Goal: Check status: Check status

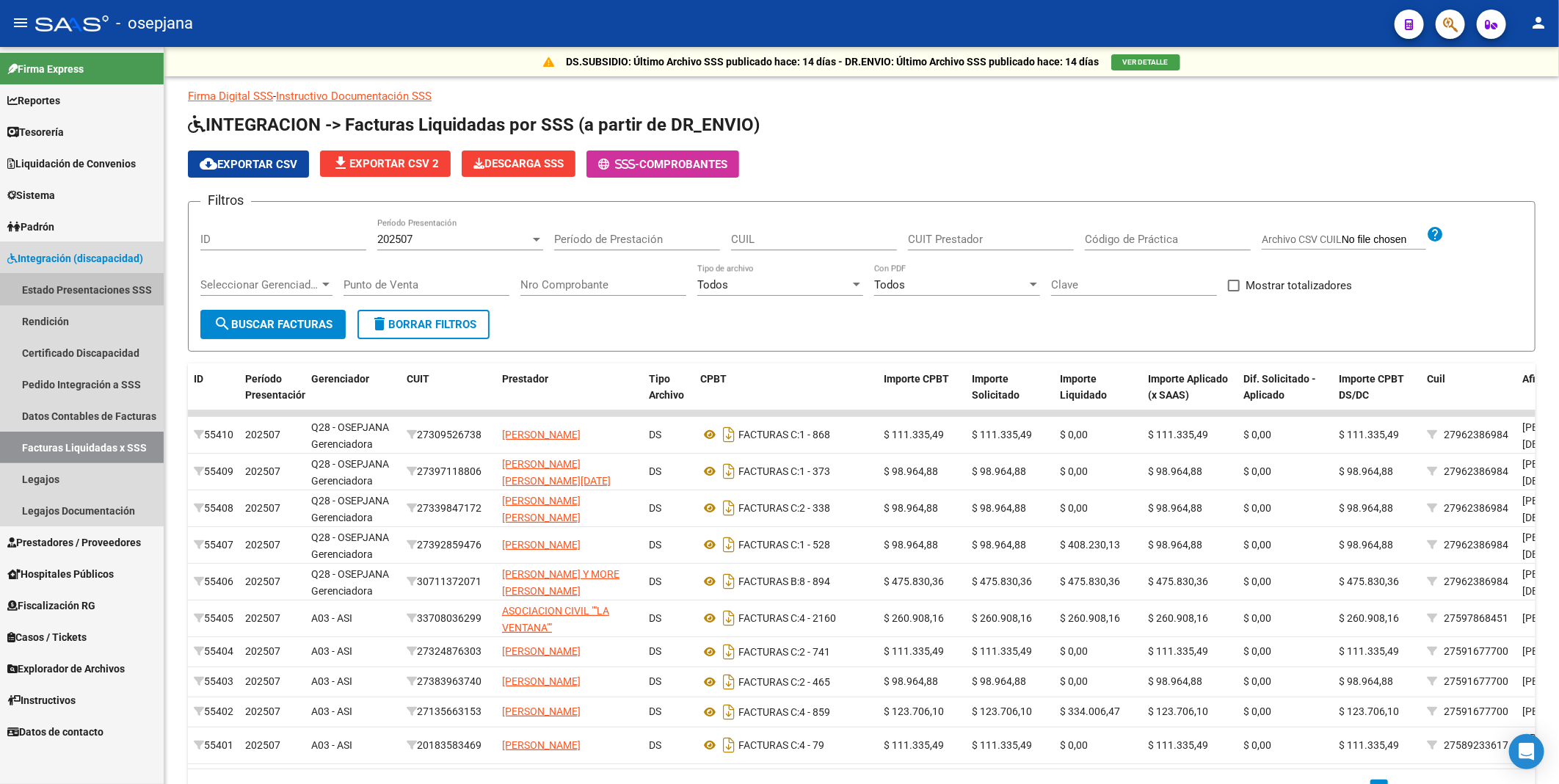
click at [84, 292] on link "Estado Presentaciones SSS" at bounding box center [81, 289] width 163 height 32
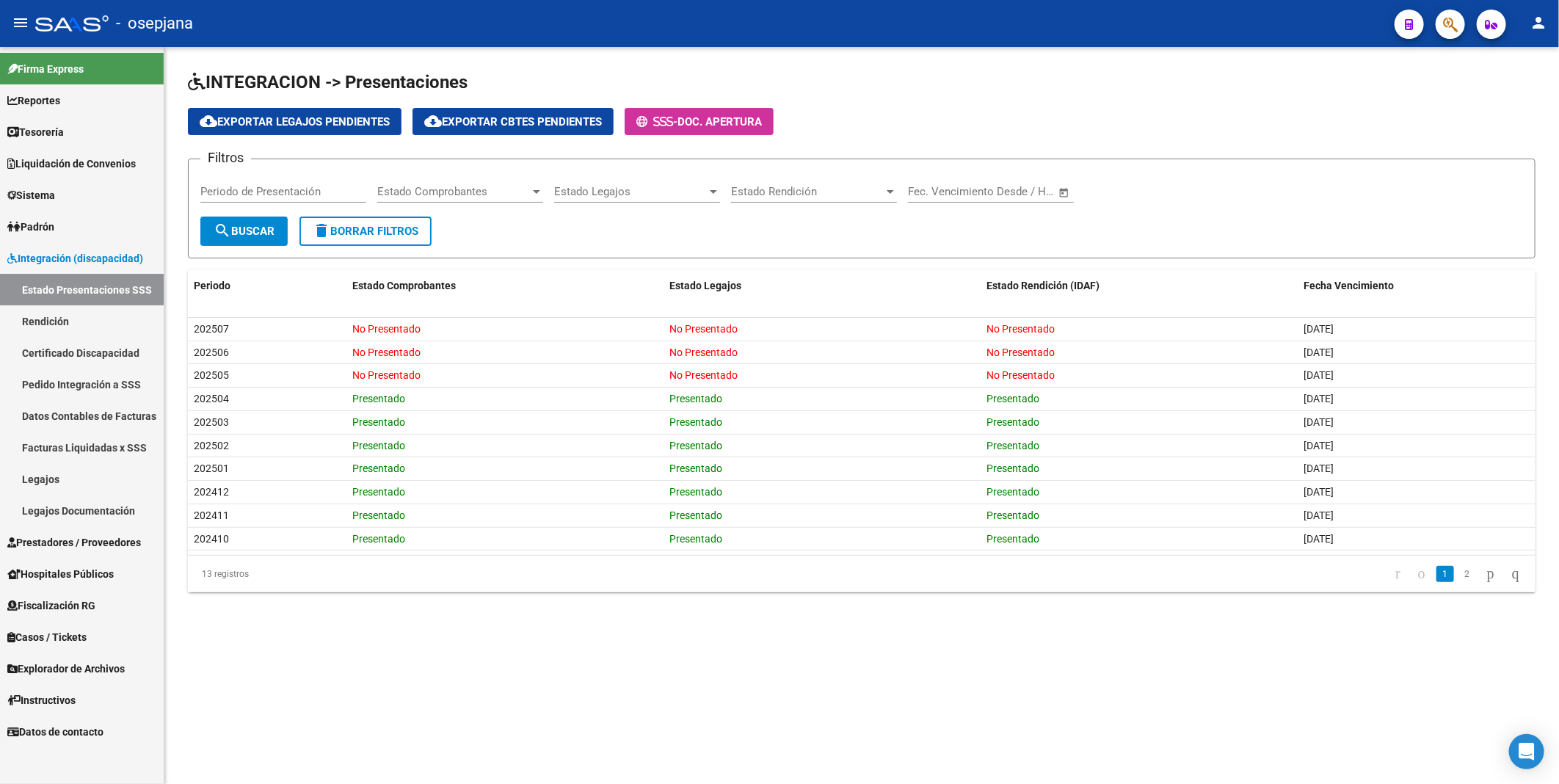
click at [122, 258] on span "Integración (discapacidad)" at bounding box center [75, 258] width 136 height 16
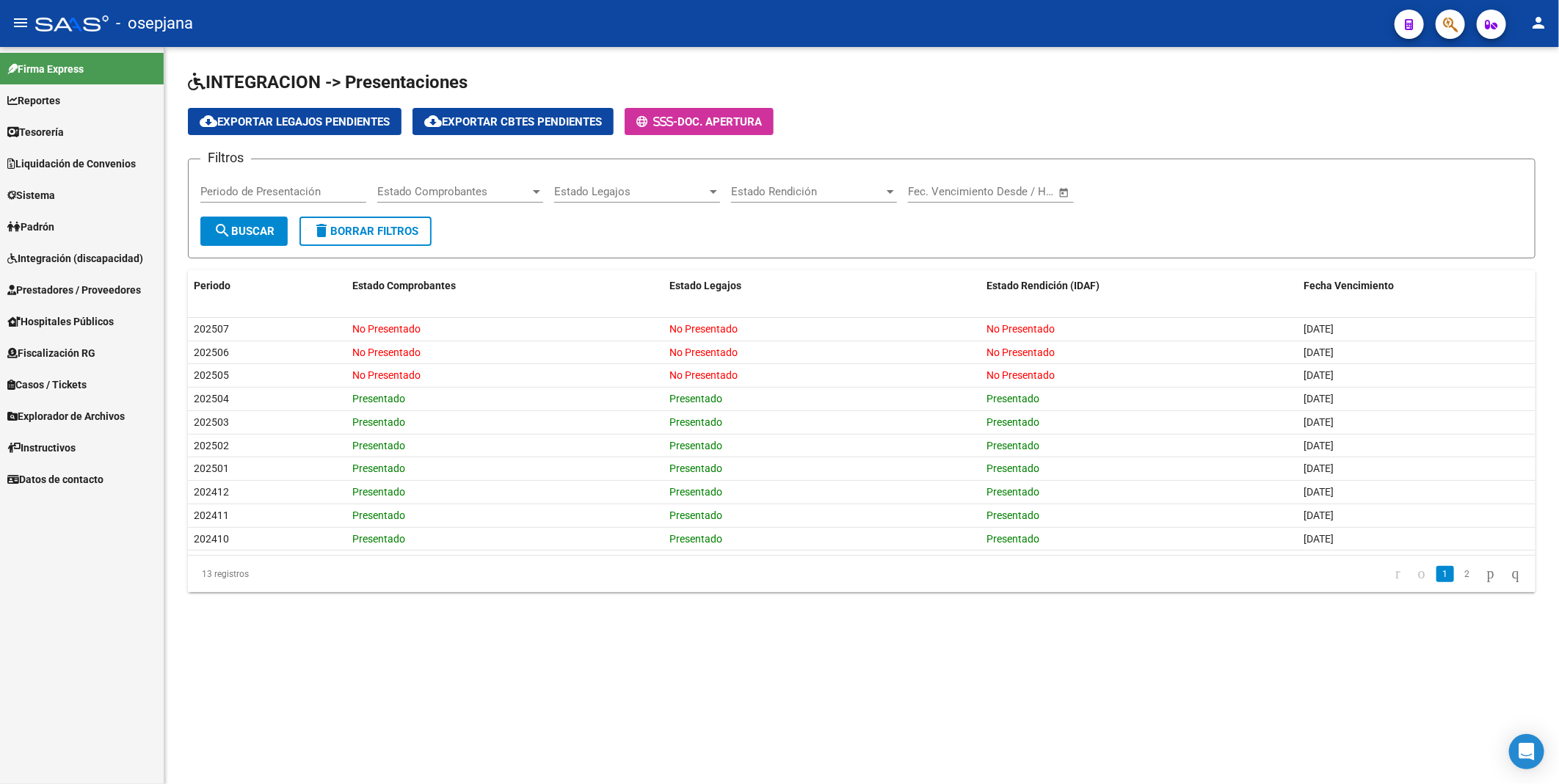
click at [97, 290] on span "Prestadores / Proveedores" at bounding box center [74, 290] width 133 height 16
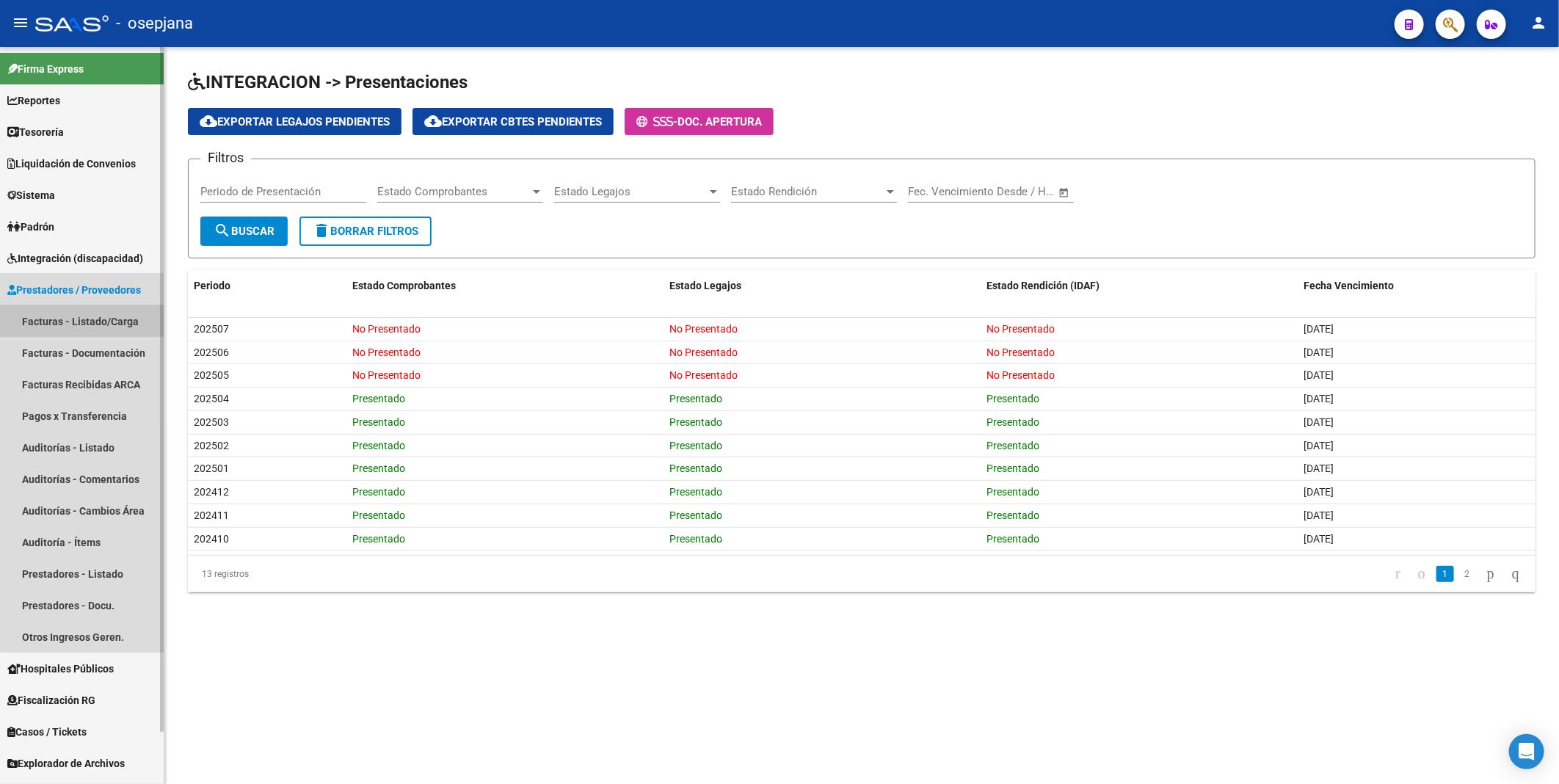
click at [94, 317] on link "Facturas - Listado/Carga" at bounding box center [81, 321] width 163 height 32
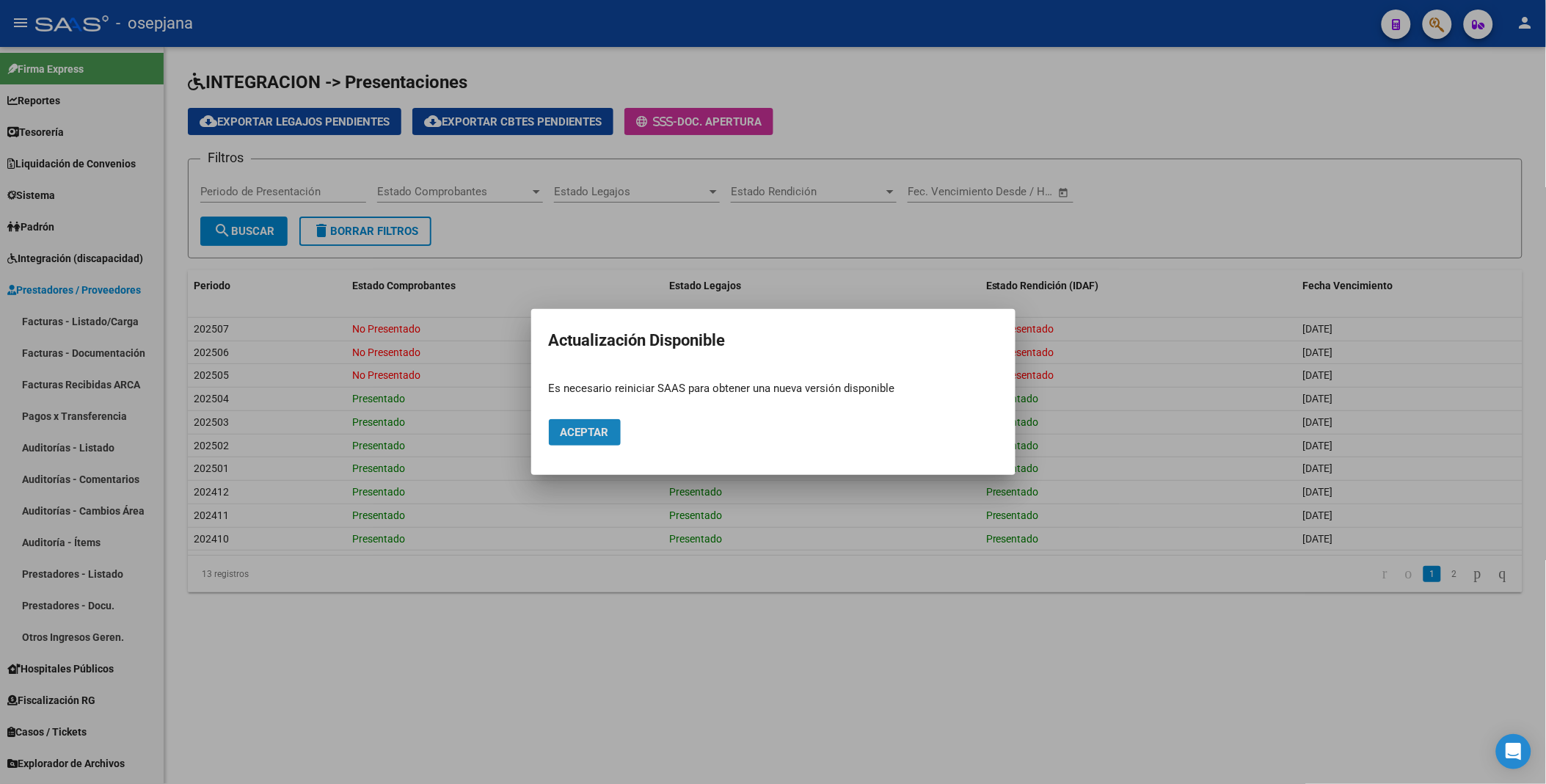
click at [578, 429] on span "Aceptar" at bounding box center [585, 433] width 48 height 14
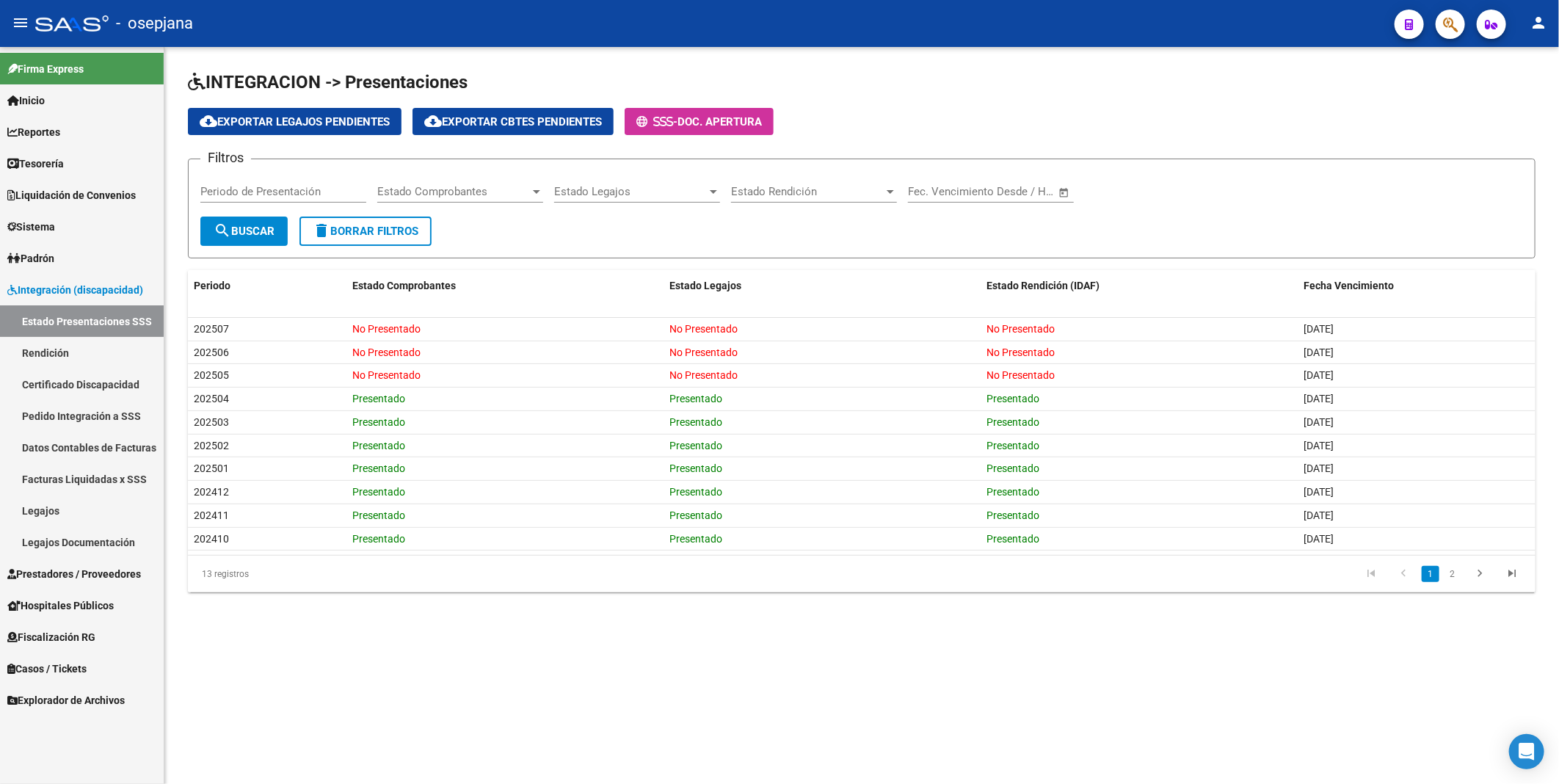
click at [57, 291] on span "Integración (discapacidad)" at bounding box center [75, 290] width 136 height 16
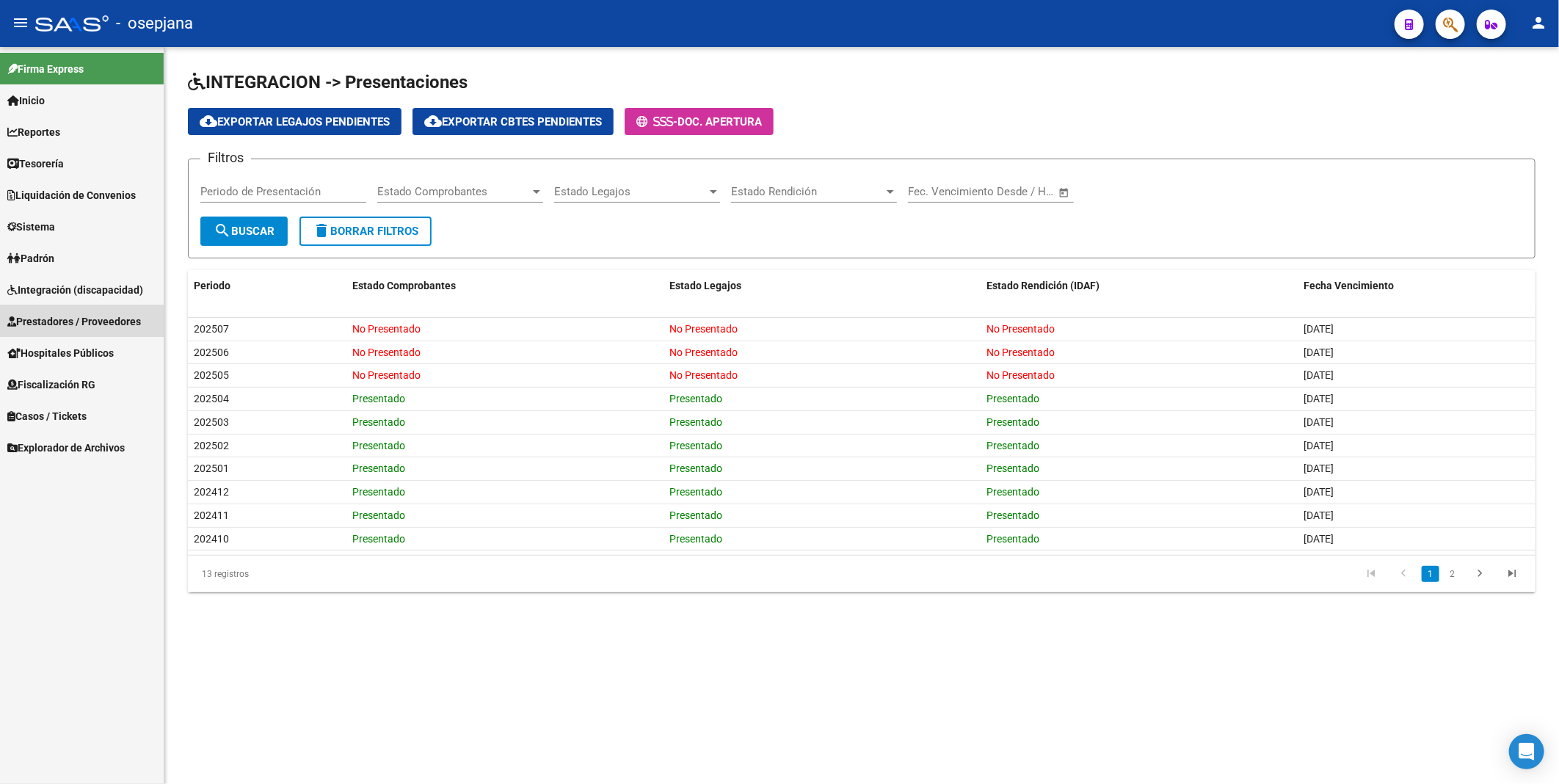
click at [57, 317] on span "Prestadores / Proveedores" at bounding box center [74, 322] width 133 height 16
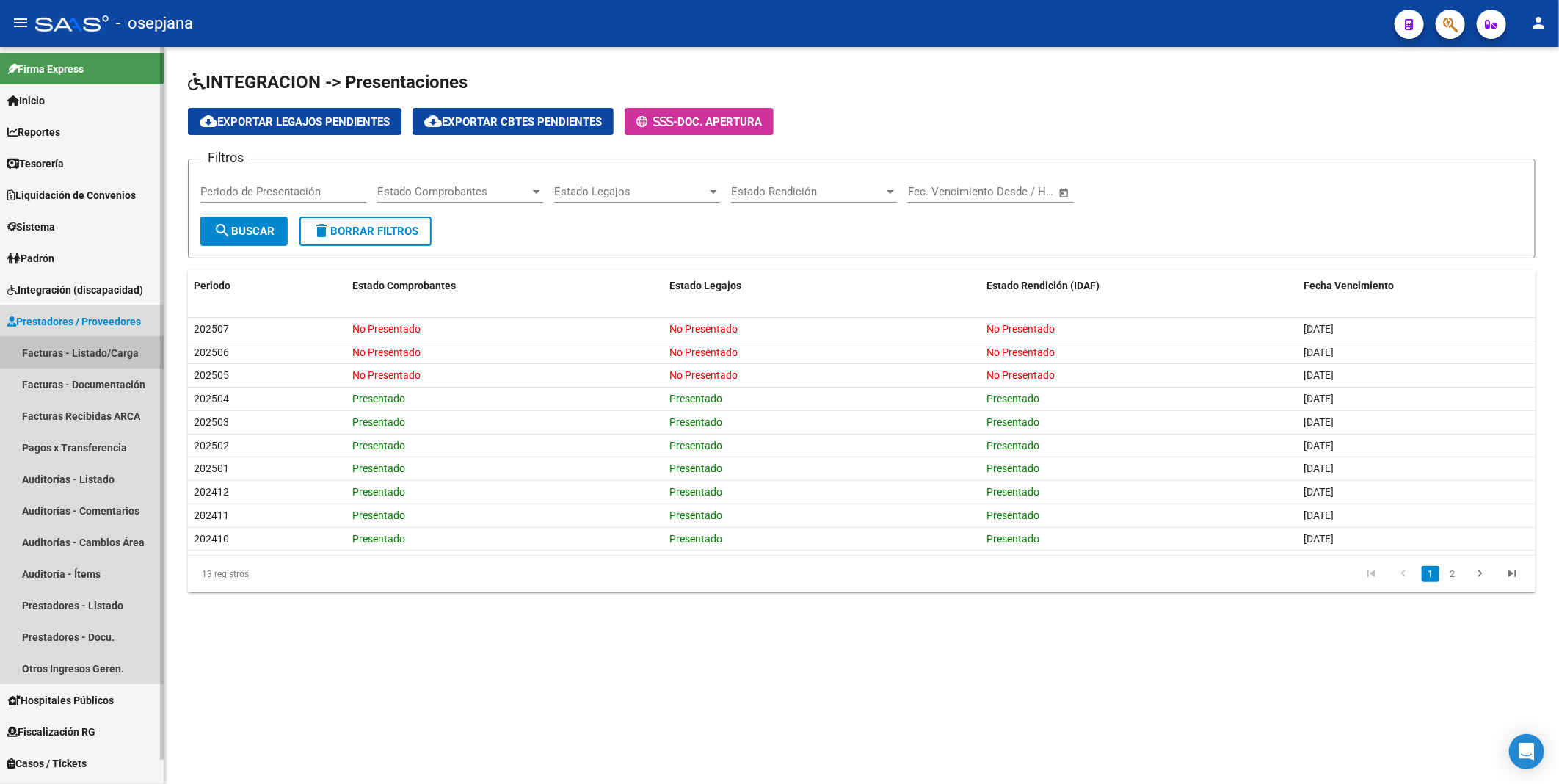
click at [64, 349] on link "Facturas - Listado/Carga" at bounding box center [81, 352] width 163 height 32
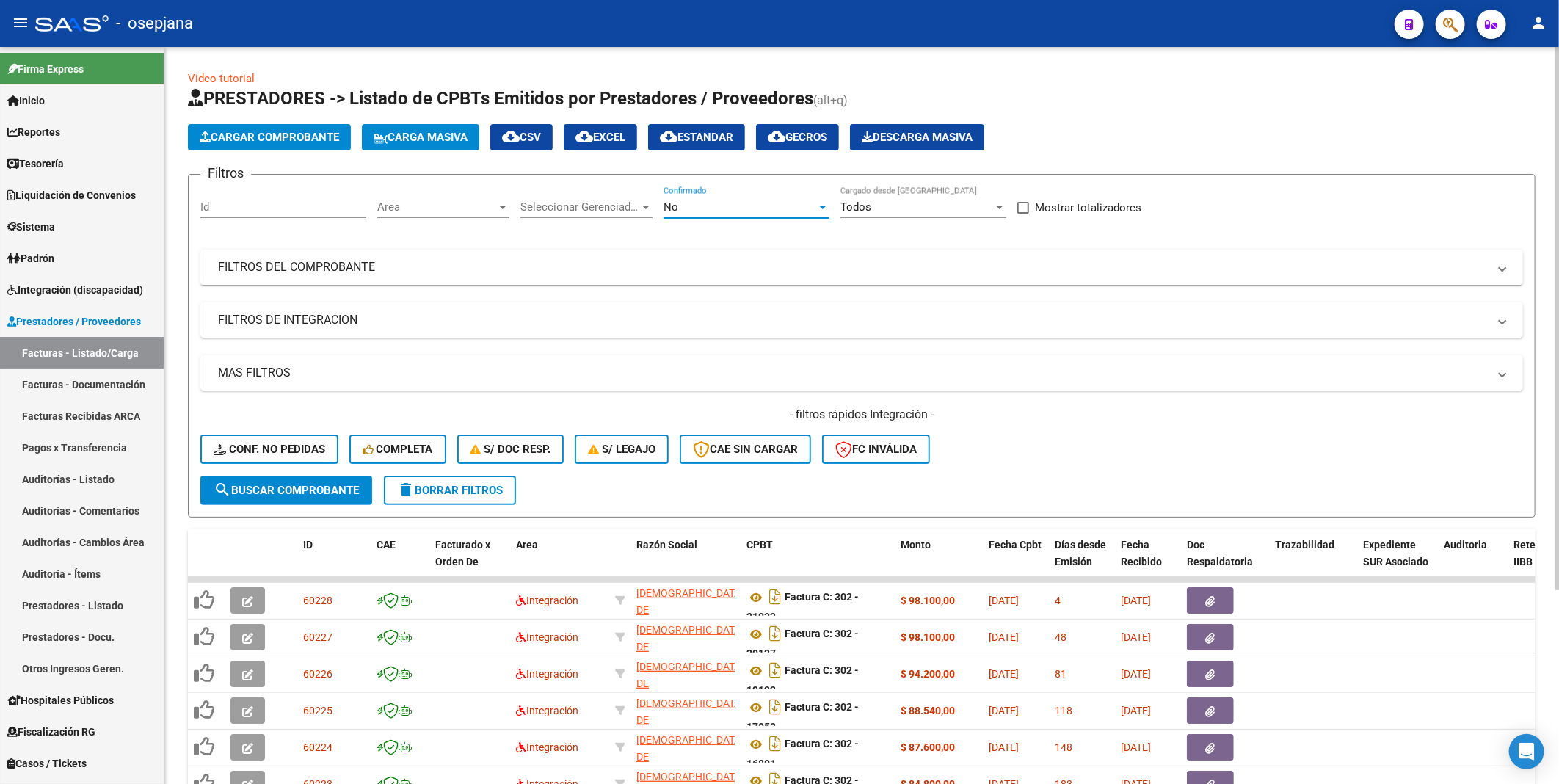
click at [688, 208] on div "No" at bounding box center [740, 207] width 153 height 14
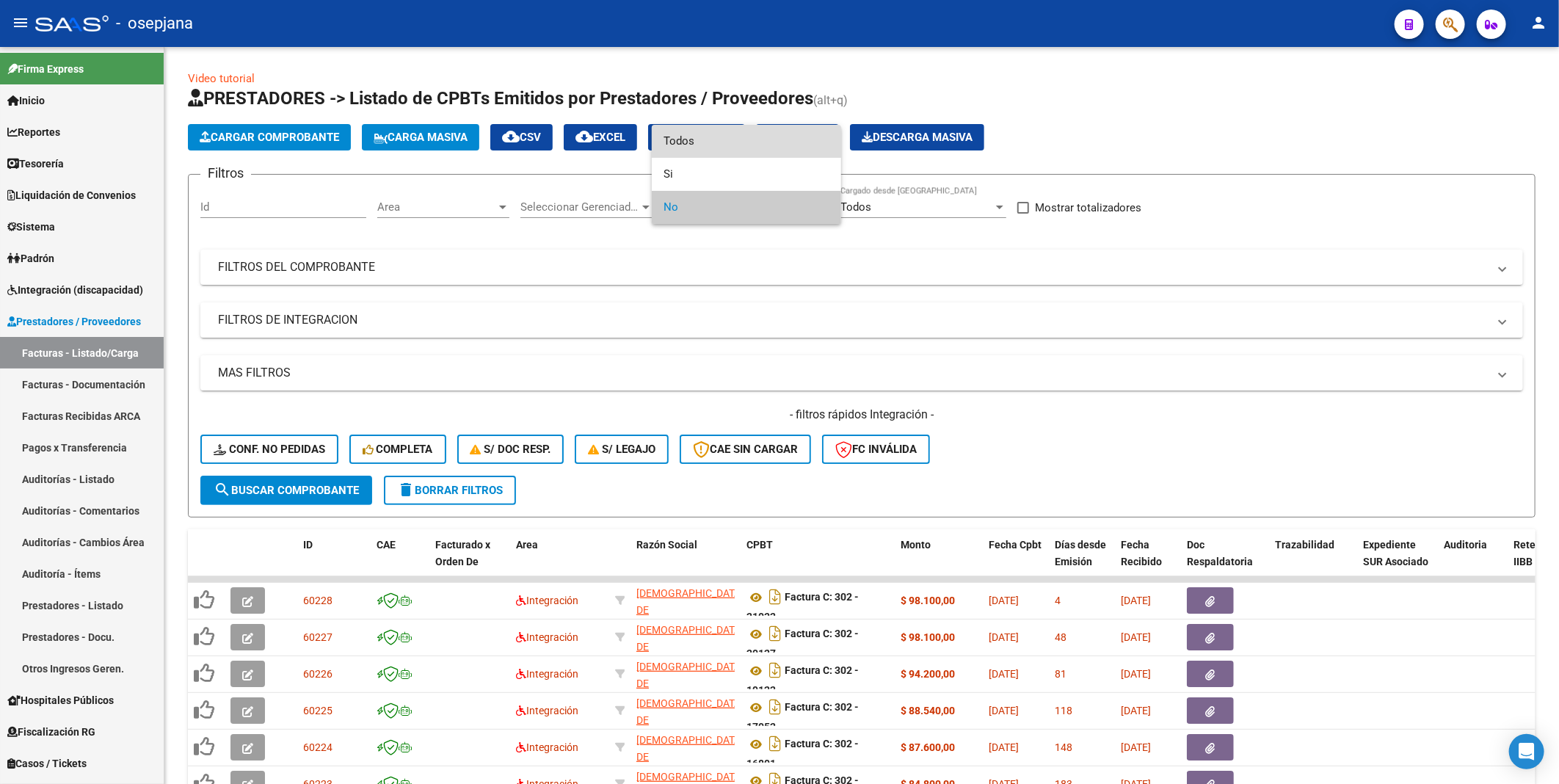
click at [693, 142] on span "Todos" at bounding box center [747, 141] width 166 height 33
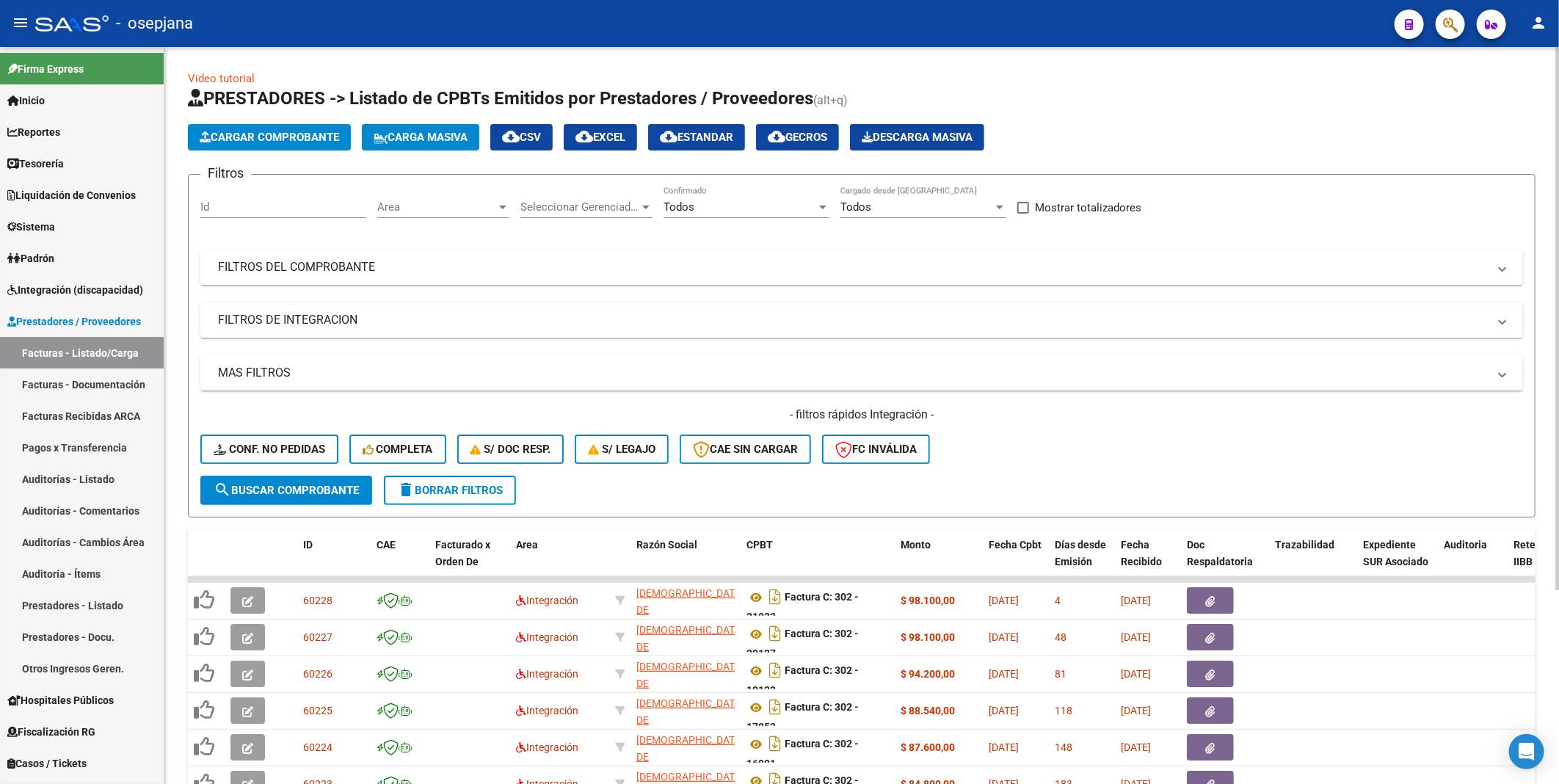
click at [356, 265] on mat-panel-title "FILTROS DEL COMPROBANTE" at bounding box center [853, 266] width 1270 height 16
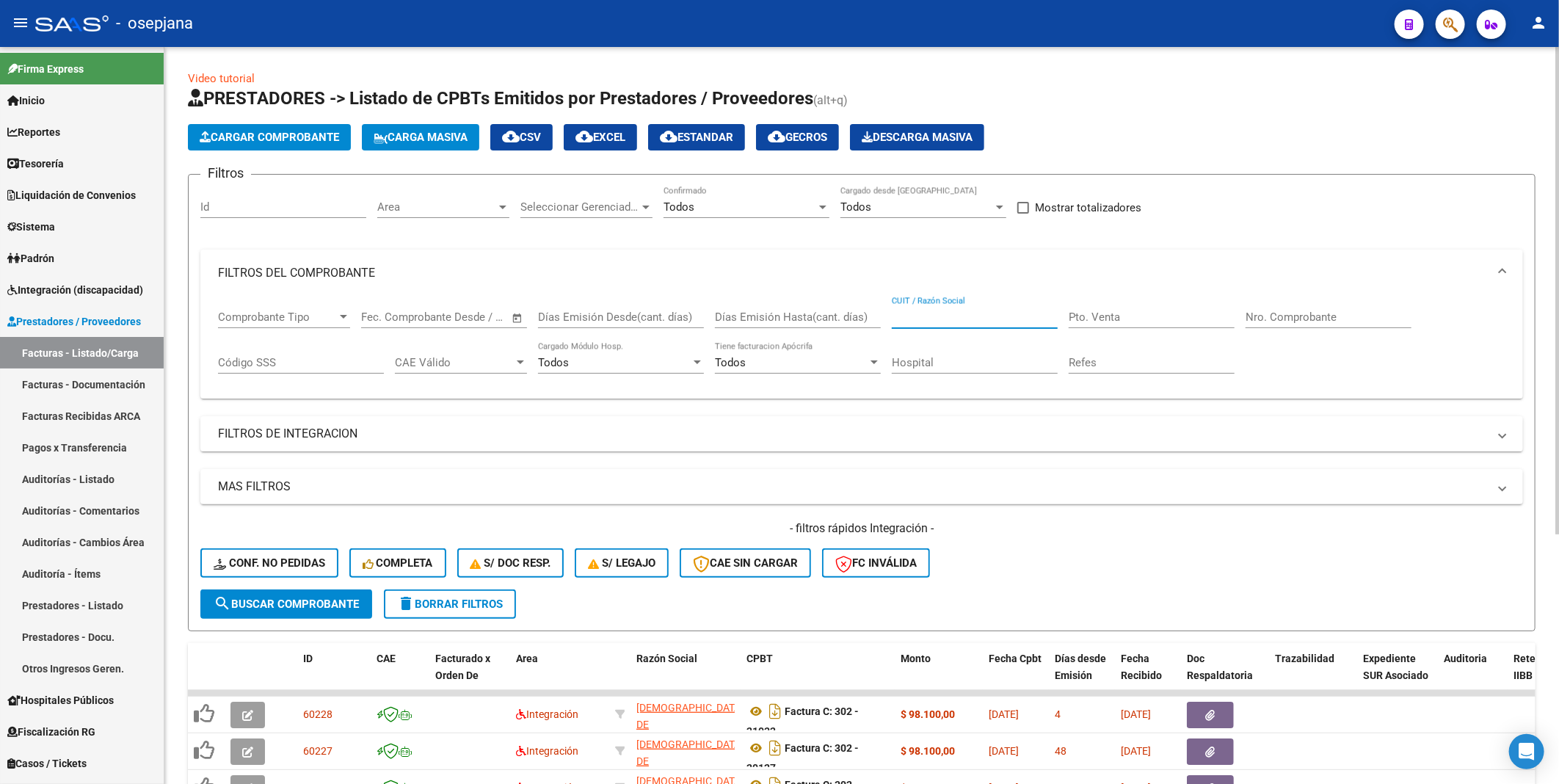
click at [910, 312] on input "CUIT / Razón Social" at bounding box center [975, 317] width 166 height 14
click at [1265, 320] on input "Nro. Comprobante" at bounding box center [1329, 317] width 166 height 14
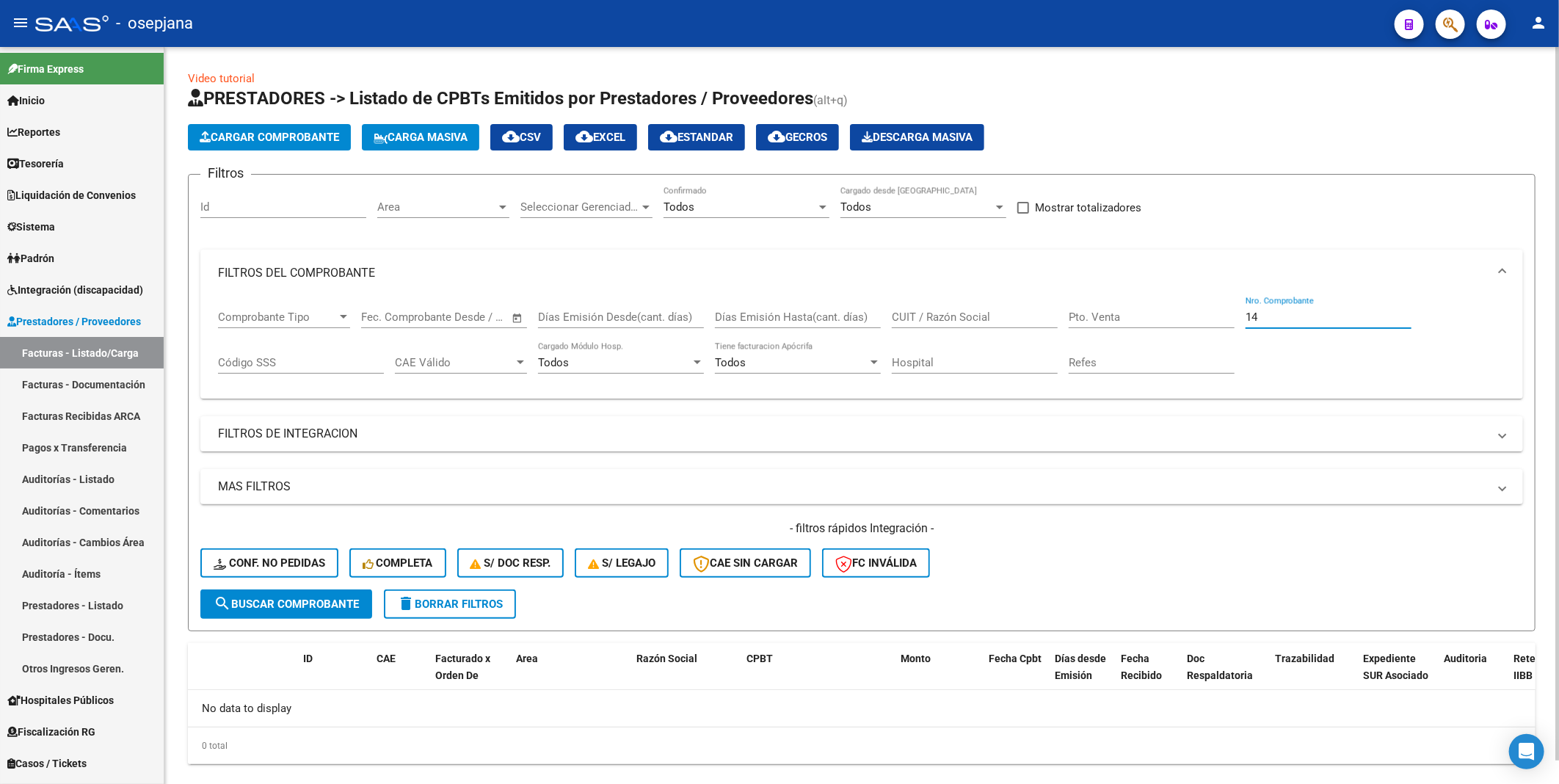
type input "1"
click at [992, 317] on input "CUIT / Razón Social" at bounding box center [975, 317] width 166 height 14
paste input "33610006499"
type input "33610006499"
click at [311, 598] on span "search Buscar Comprobante" at bounding box center [286, 604] width 145 height 14
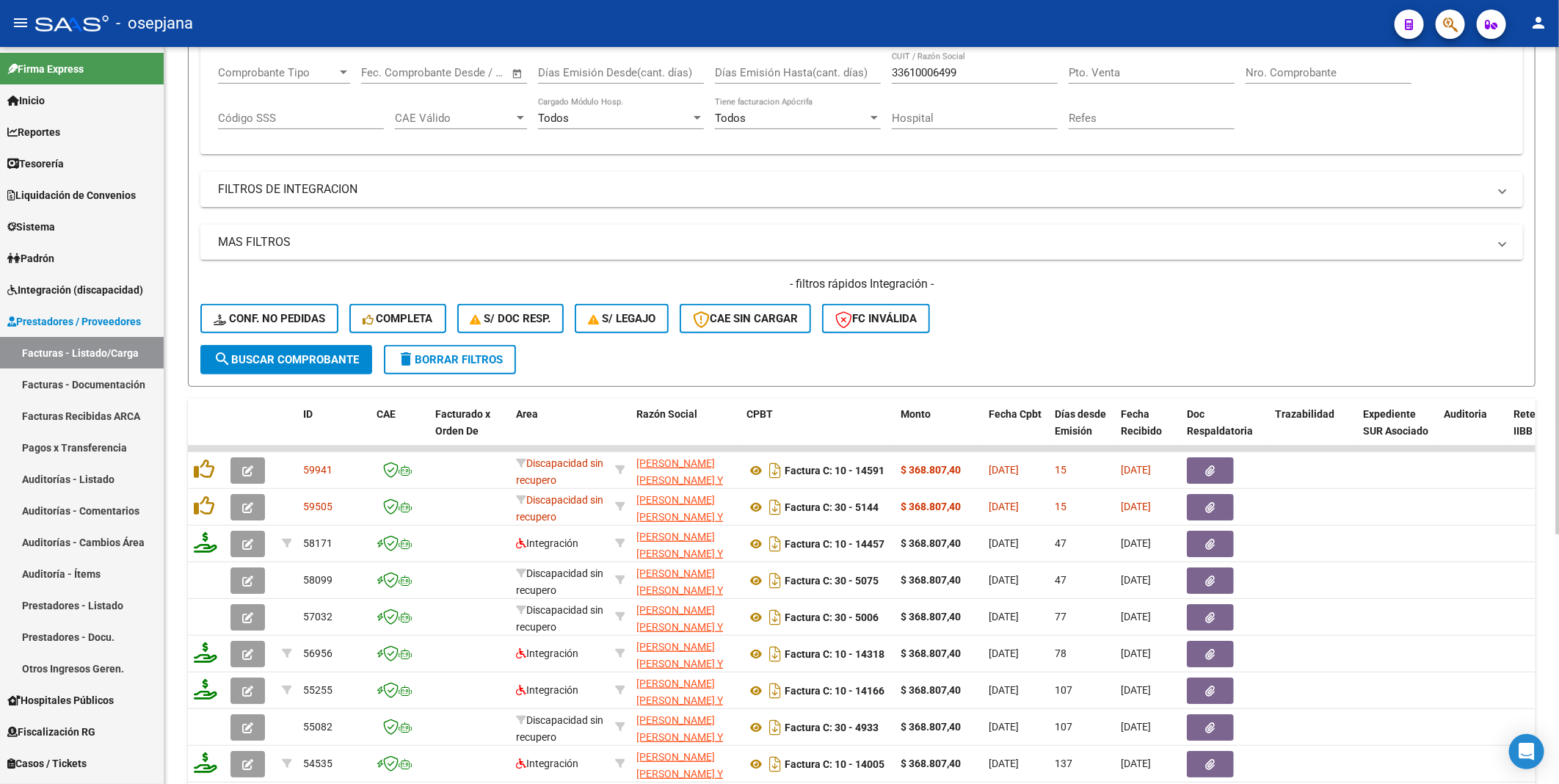
scroll to position [325, 0]
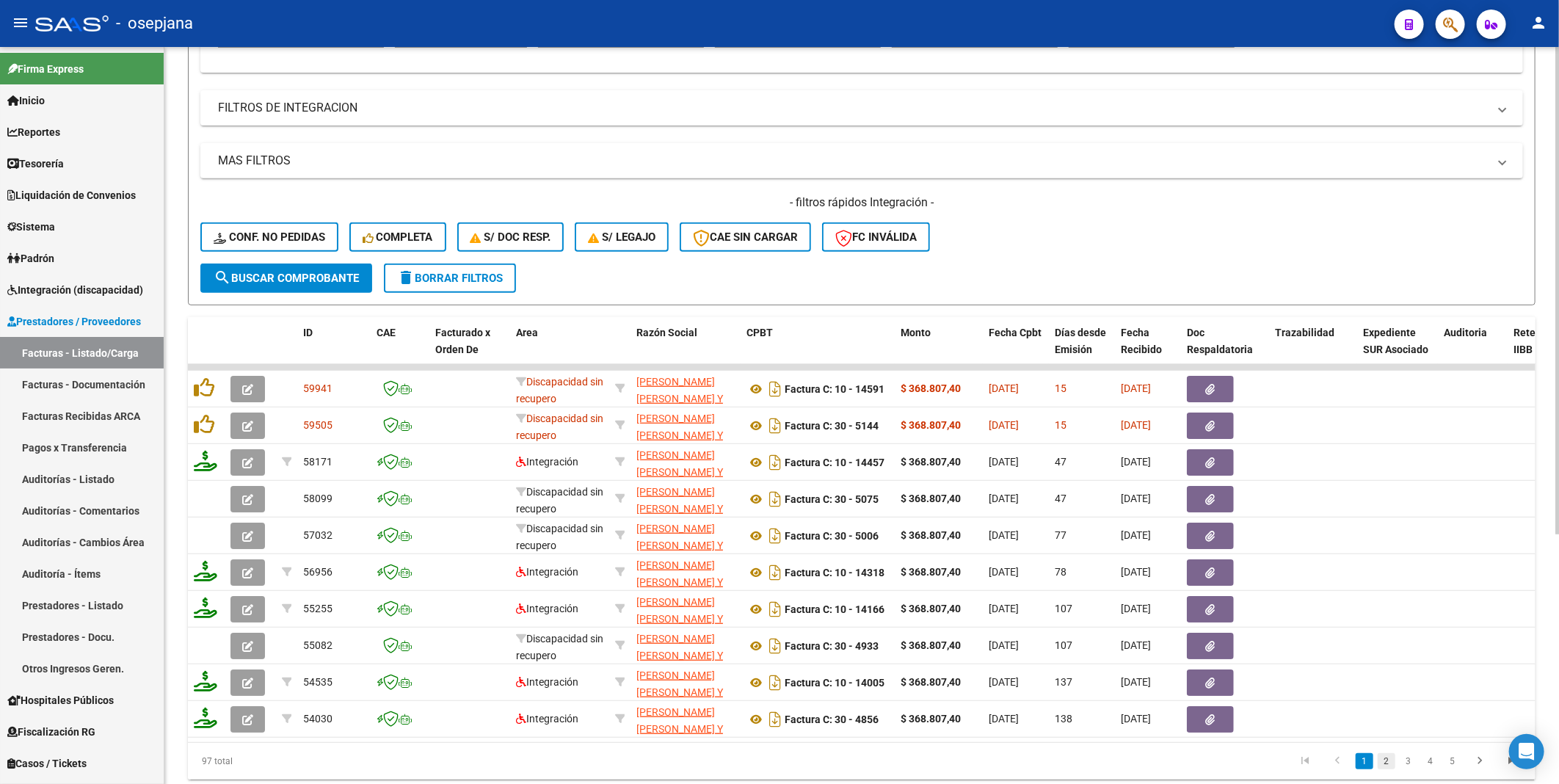
click at [1385, 769] on link "2" at bounding box center [1387, 761] width 17 height 16
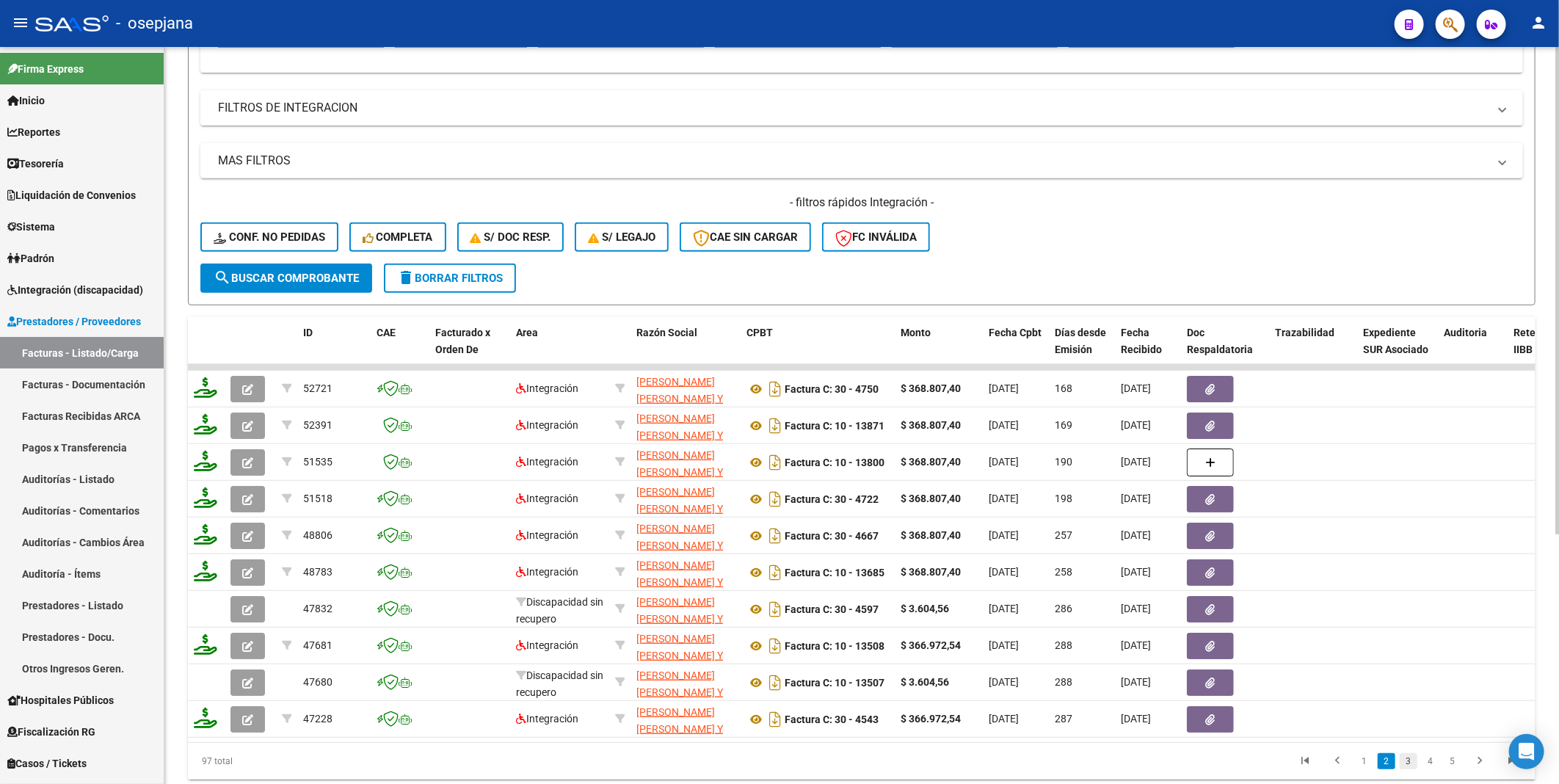
click at [1406, 769] on link "3" at bounding box center [1408, 761] width 17 height 16
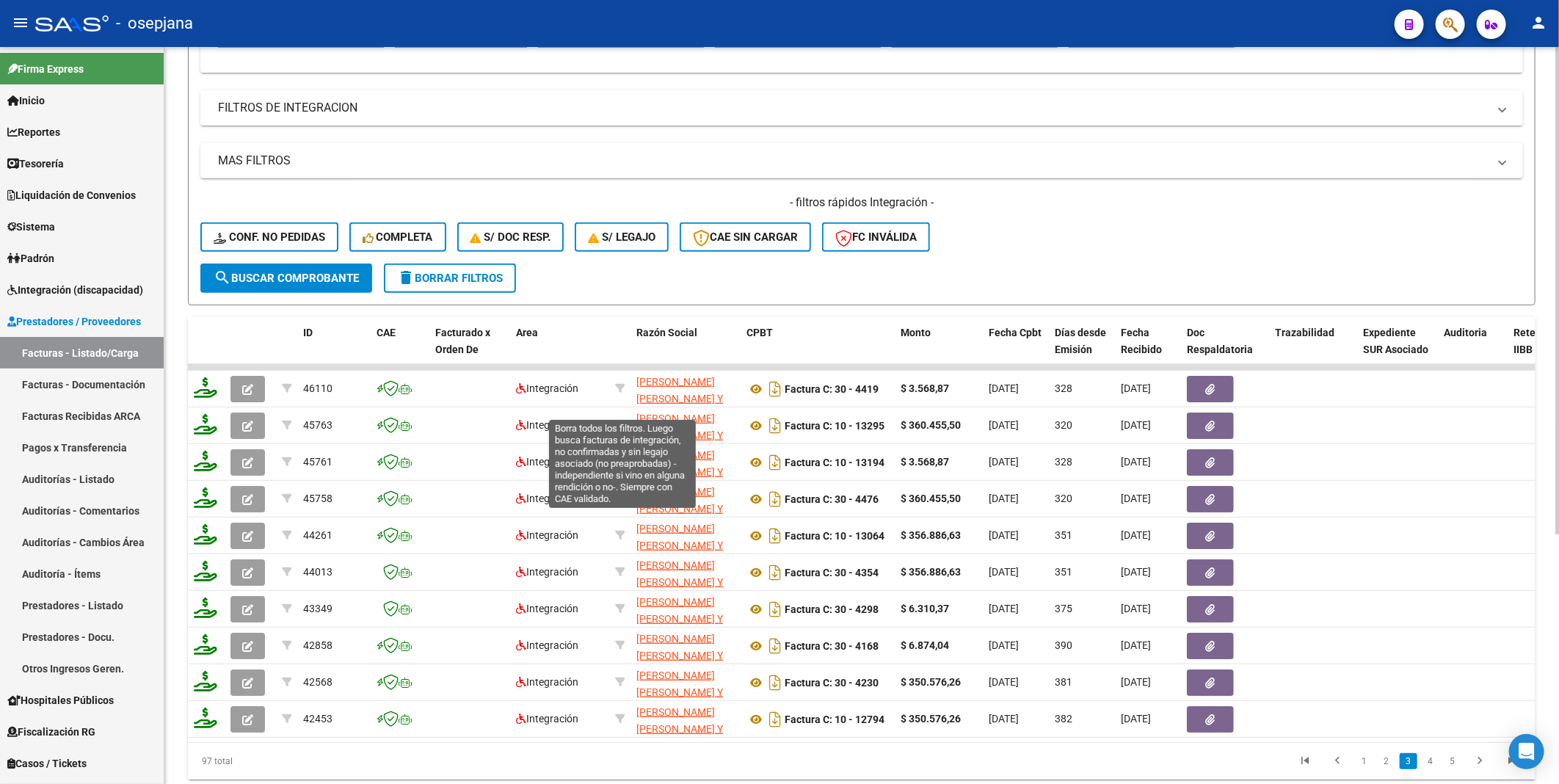
scroll to position [0, 0]
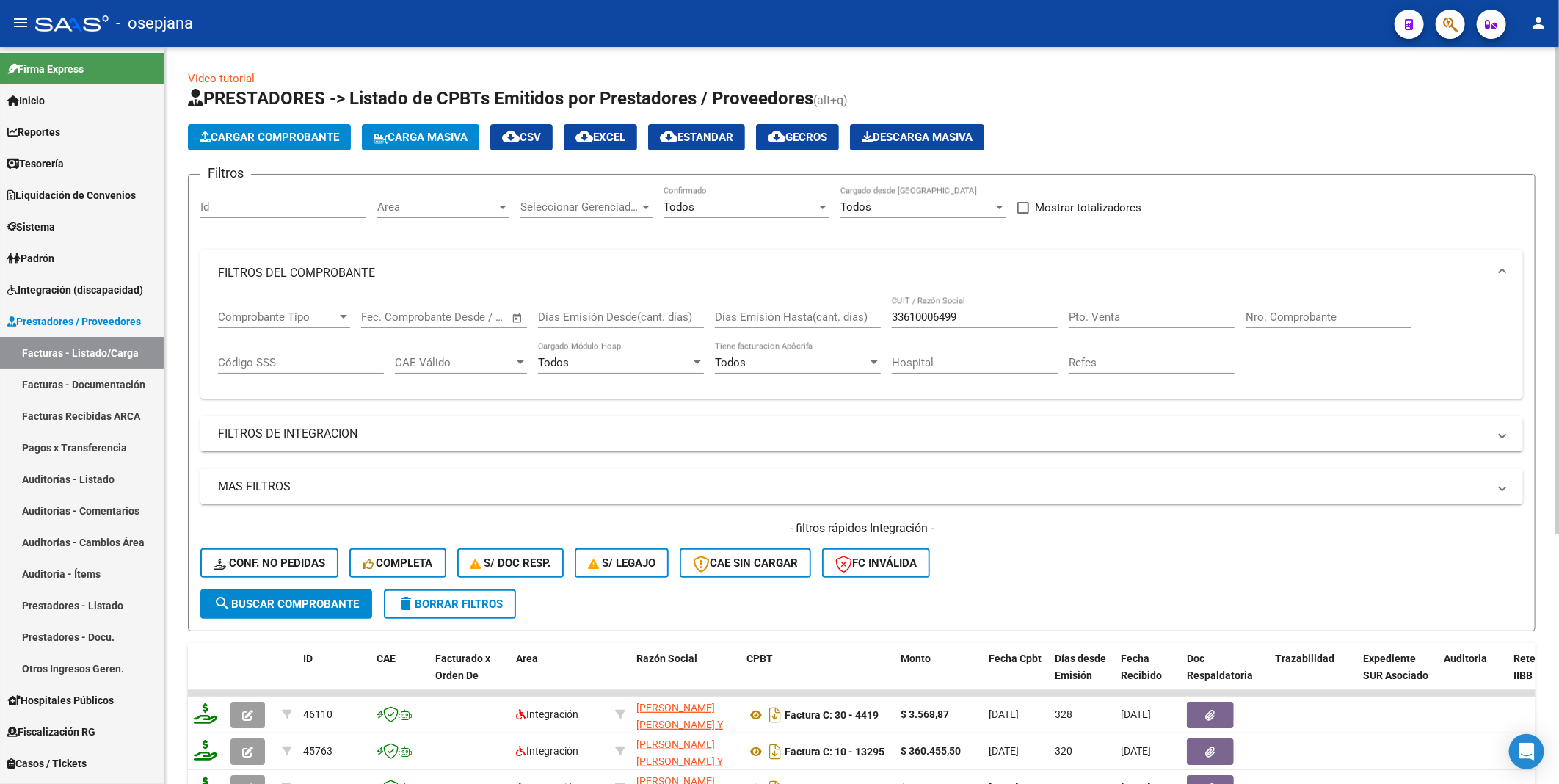
click at [1274, 325] on div "Nro. Comprobante" at bounding box center [1329, 312] width 166 height 32
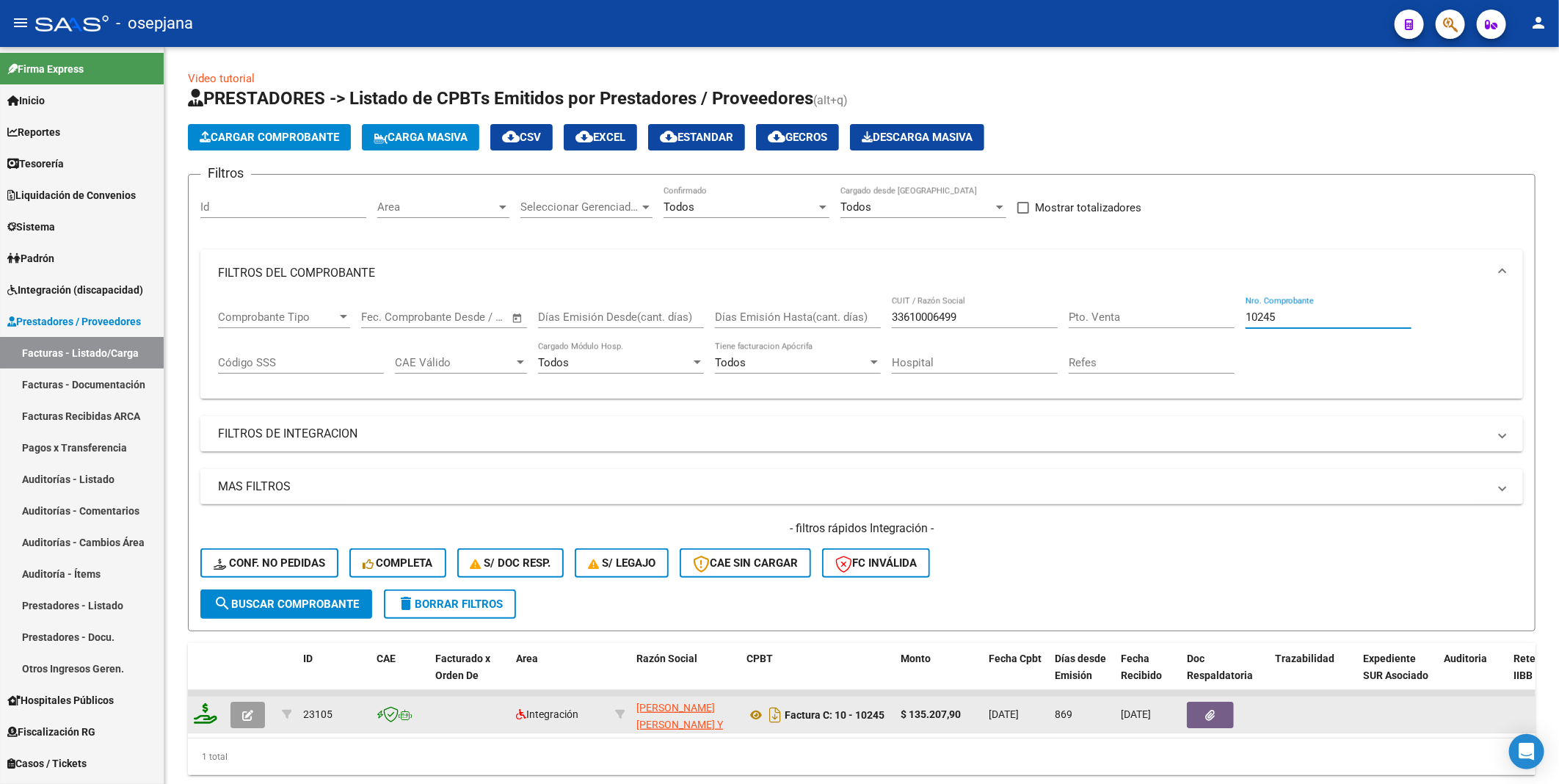
type input "10245"
click at [244, 708] on span "button" at bounding box center [247, 714] width 11 height 14
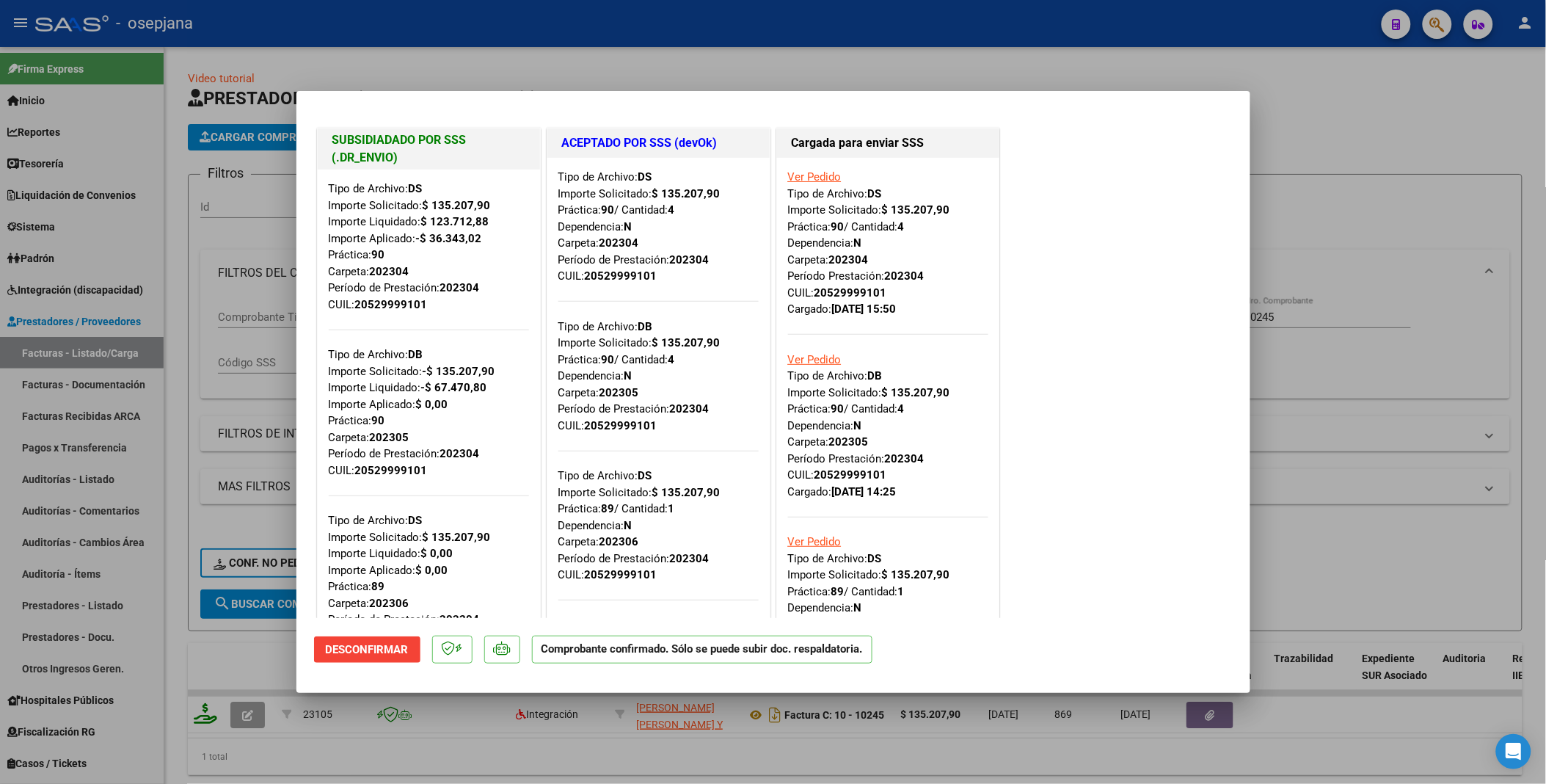
click at [1387, 161] on div at bounding box center [773, 392] width 1546 height 784
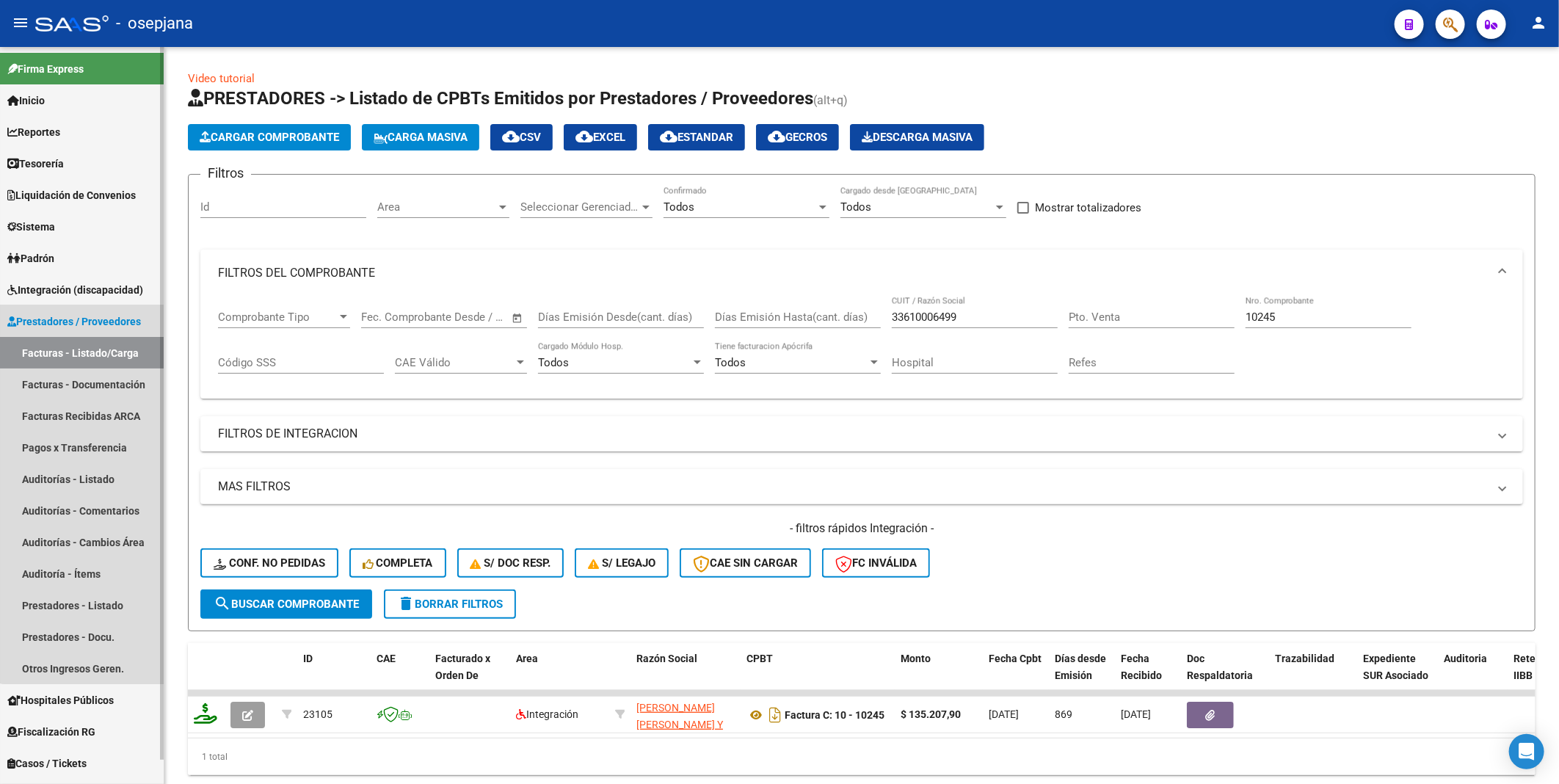
click at [93, 317] on span "Prestadores / Proveedores" at bounding box center [74, 322] width 133 height 16
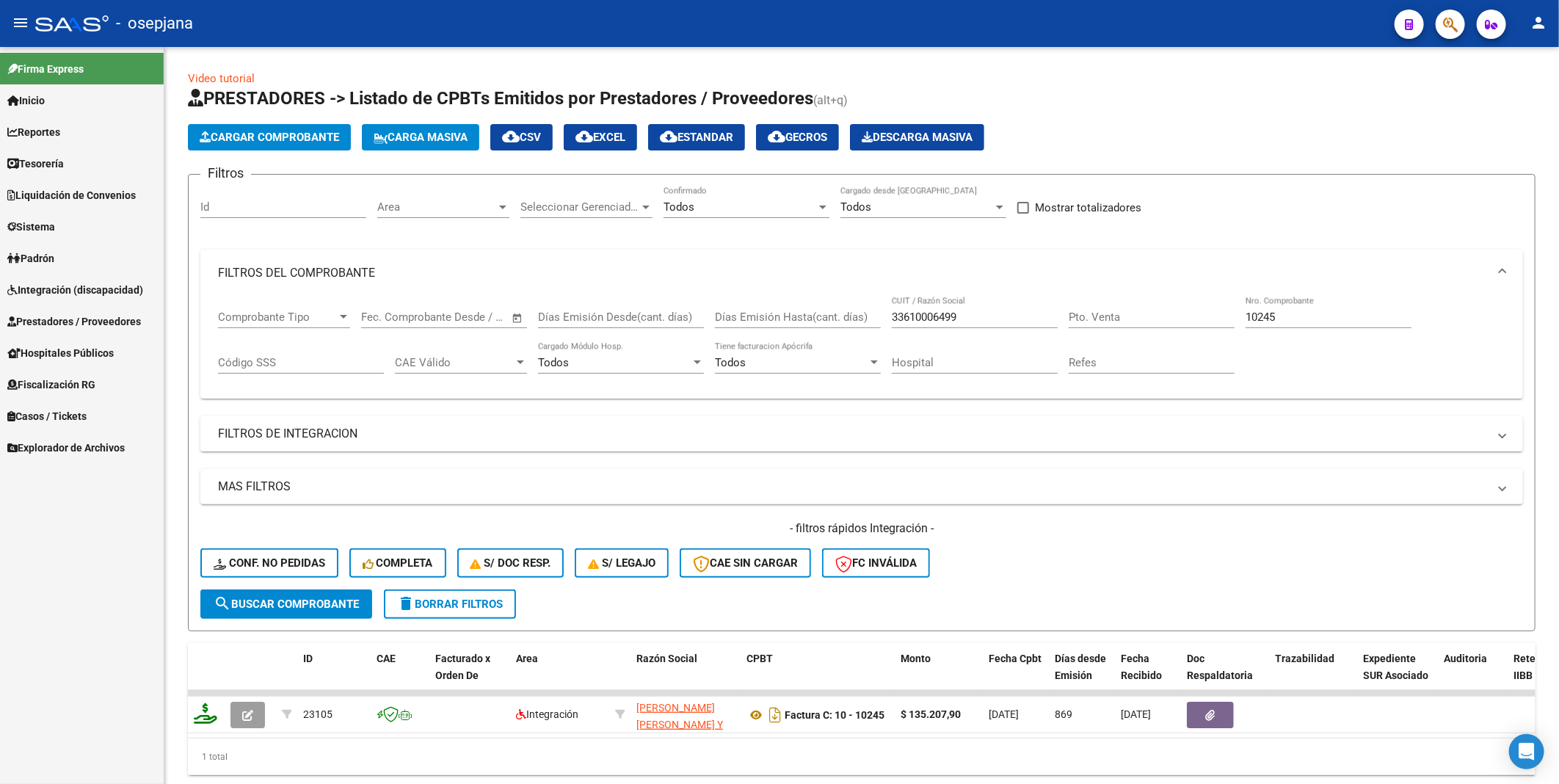
click at [87, 288] on span "Integración (discapacidad)" at bounding box center [75, 290] width 136 height 16
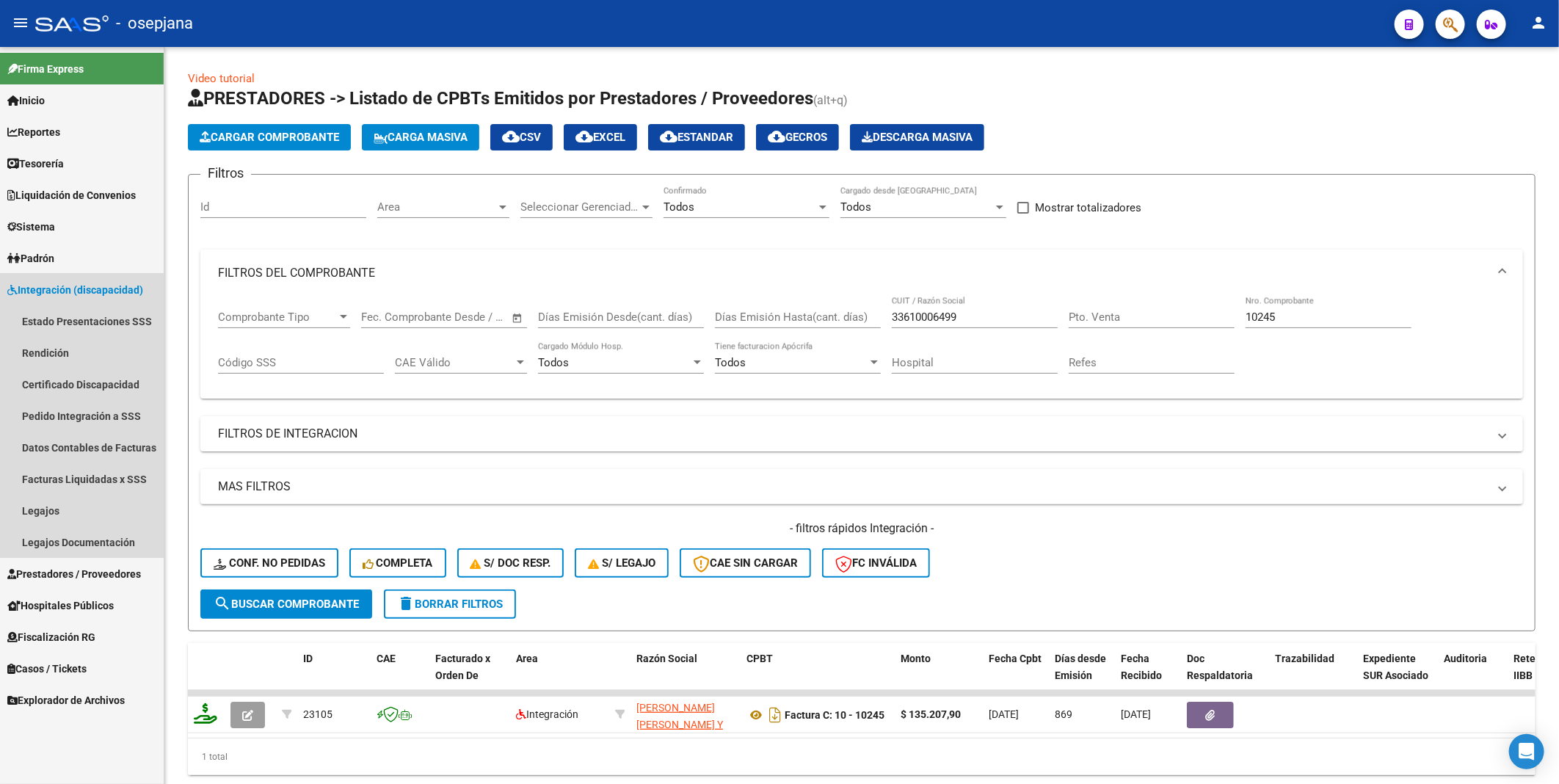
click at [63, 290] on span "Integración (discapacidad)" at bounding box center [75, 290] width 136 height 16
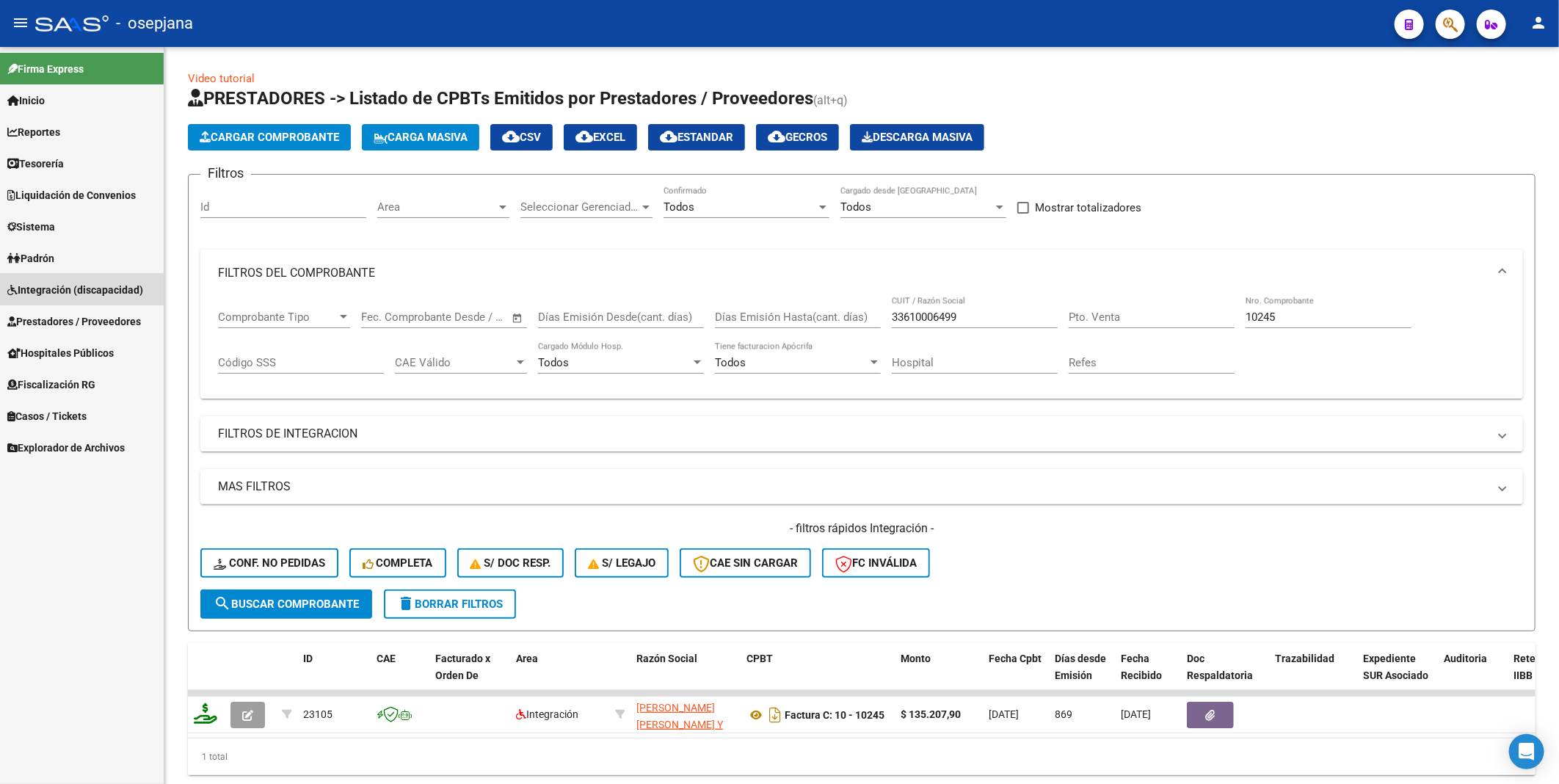
click at [71, 289] on span "Integración (discapacidad)" at bounding box center [75, 290] width 136 height 16
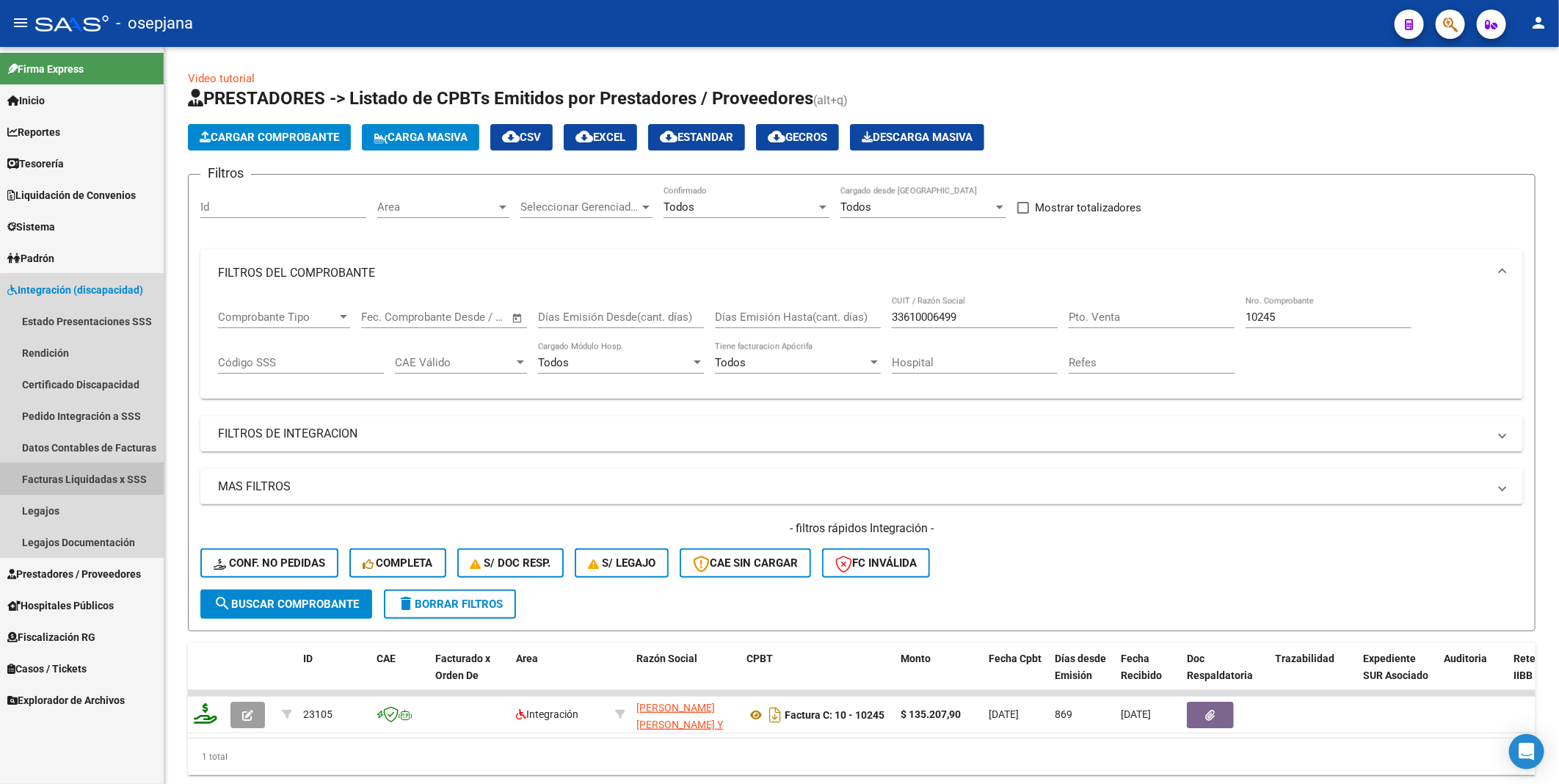
click at [85, 482] on link "Facturas Liquidadas x SSS" at bounding box center [81, 479] width 163 height 32
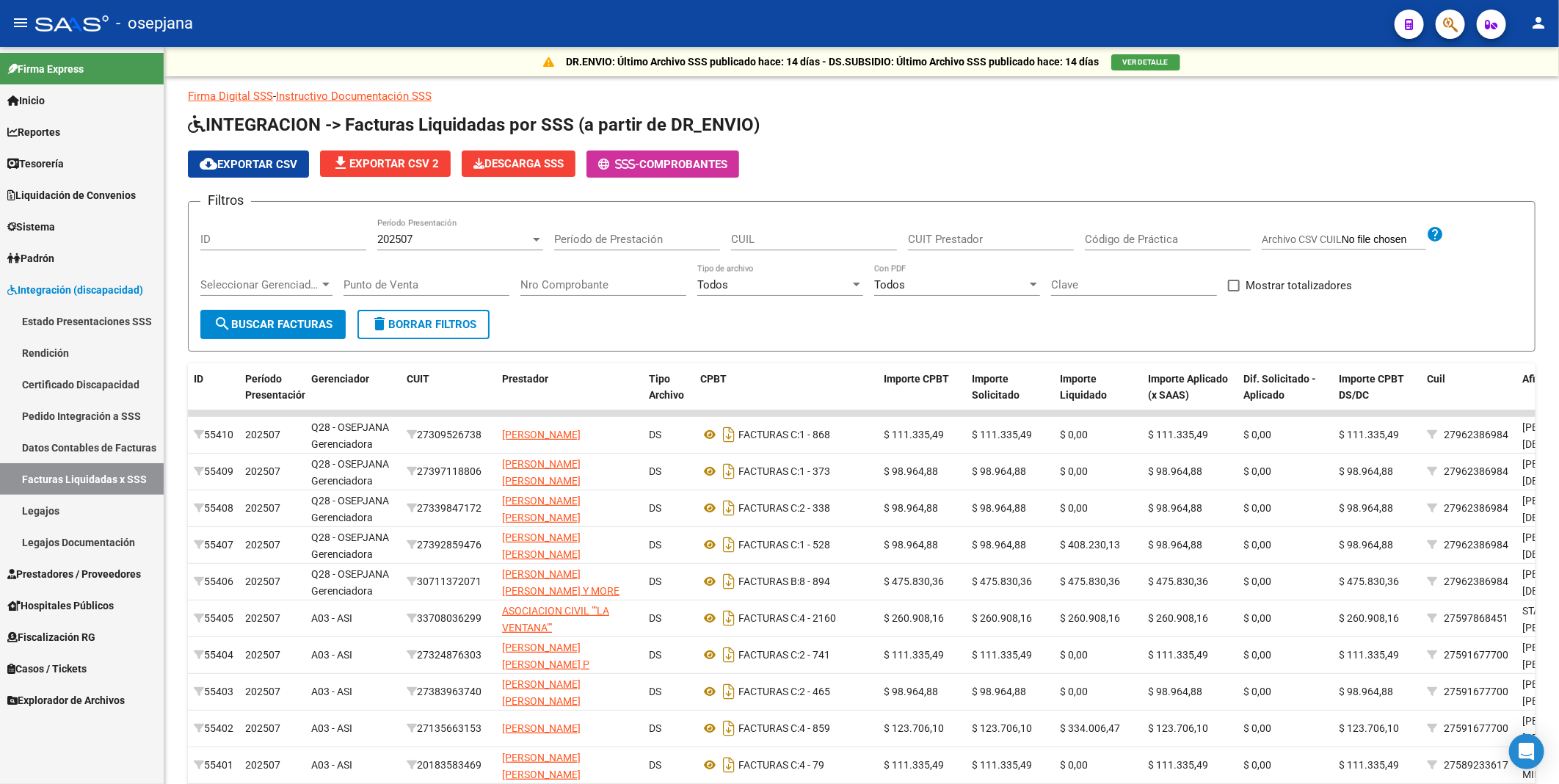
click at [48, 510] on link "Legajos" at bounding box center [81, 510] width 163 height 32
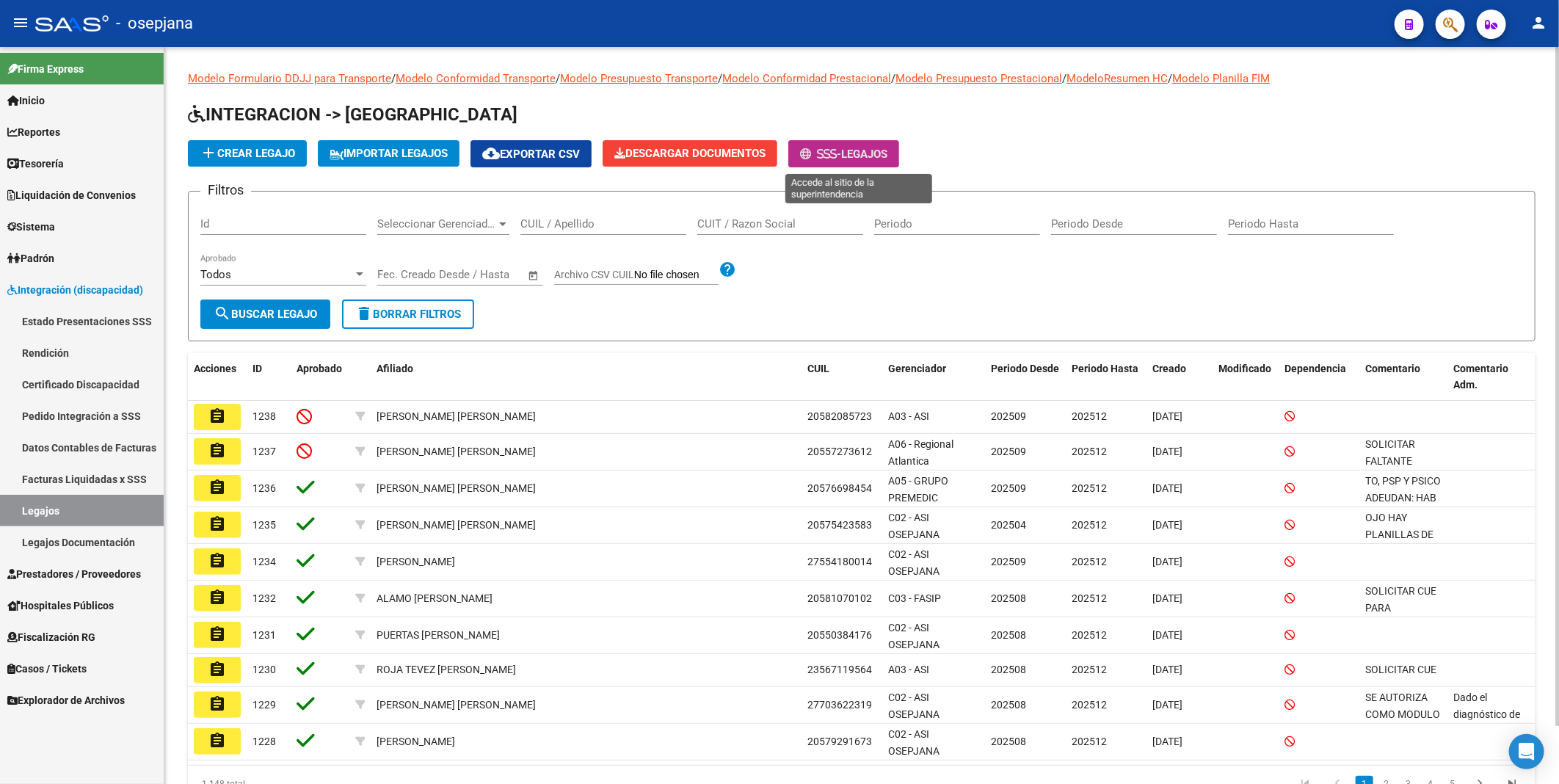
click at [824, 158] on icon at bounding box center [820, 154] width 7 height 11
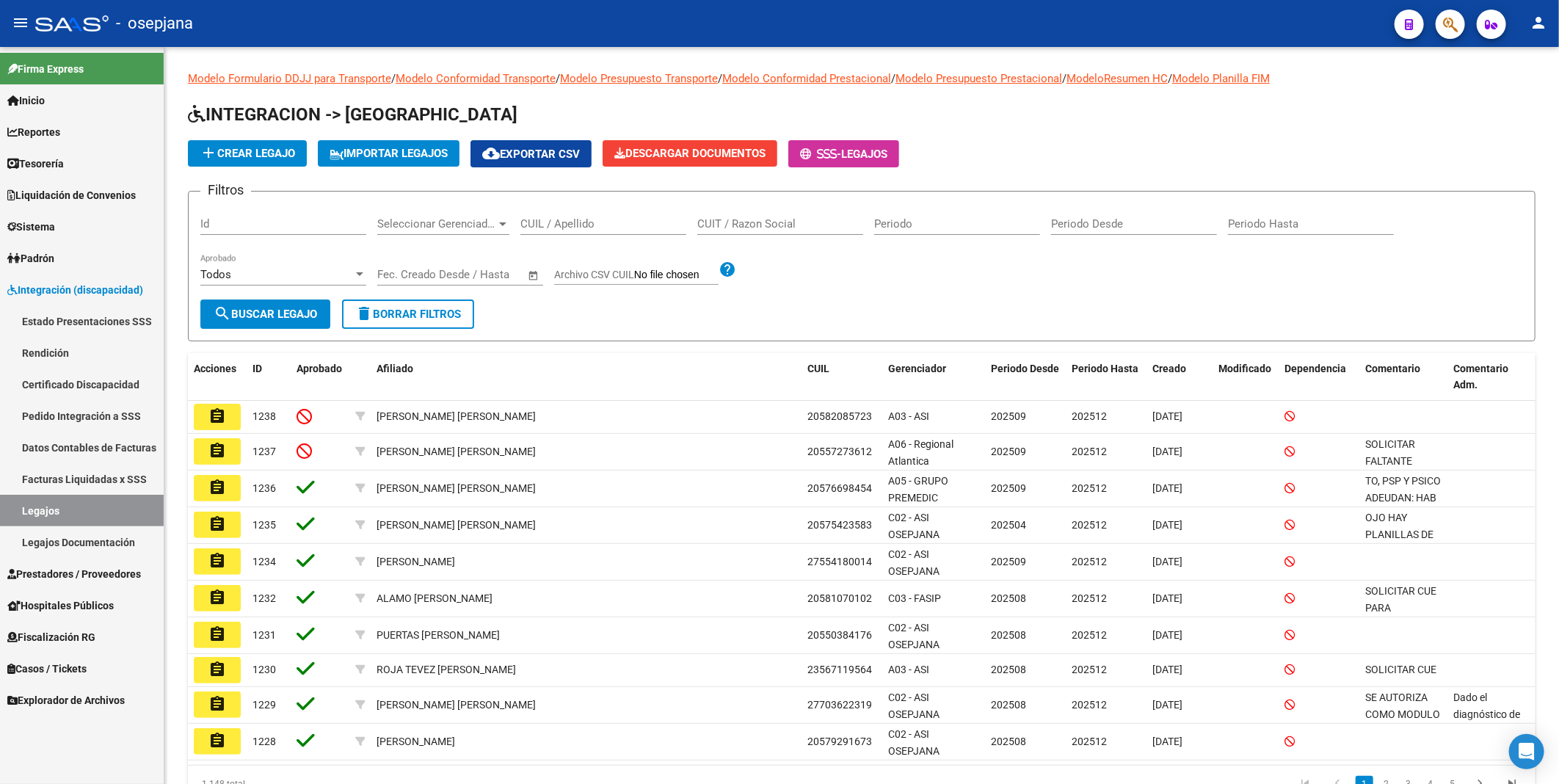
click at [107, 289] on span "Integración (discapacidad)" at bounding box center [75, 290] width 136 height 16
